Goal: Information Seeking & Learning: Find specific fact

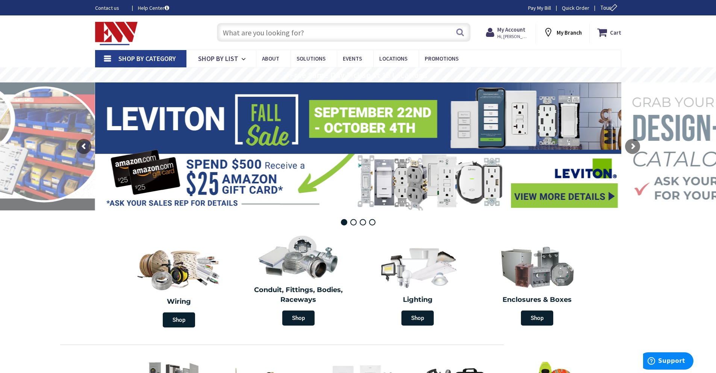
click at [306, 31] on input "text" at bounding box center [344, 32] width 254 height 19
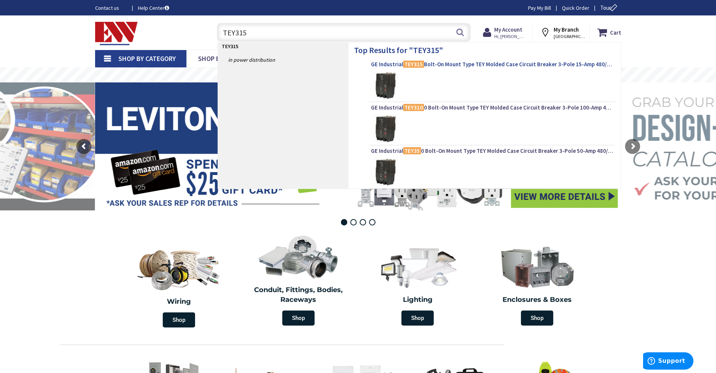
type input "TEY315"
click at [452, 63] on span "GE Industrial TEY315 Bolt-On Mount Type TEY Molded Case Circuit Breaker 3-Pole …" at bounding box center [492, 65] width 243 height 8
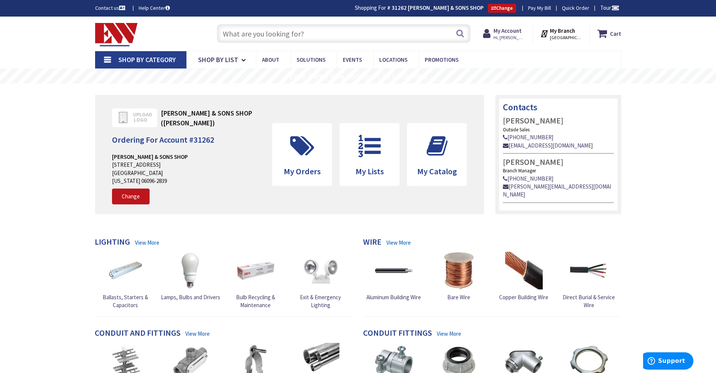
click at [337, 33] on input "text" at bounding box center [344, 33] width 254 height 19
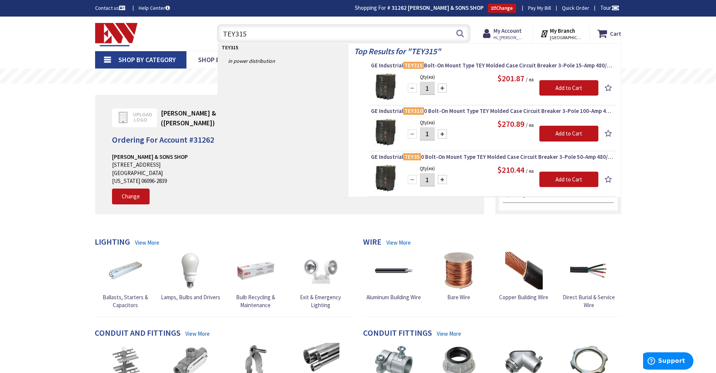
type input "TEY315"
